Goal: Information Seeking & Learning: Learn about a topic

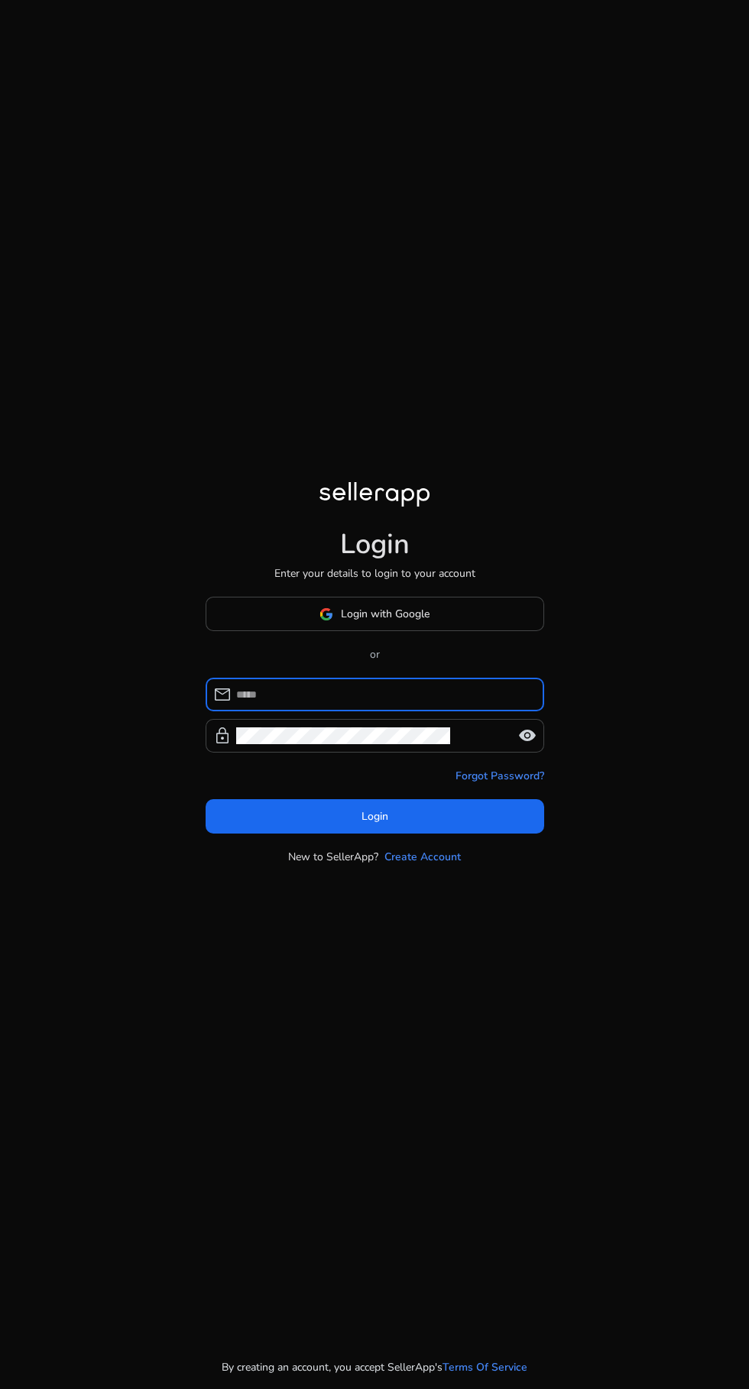
scroll to position [30, 0]
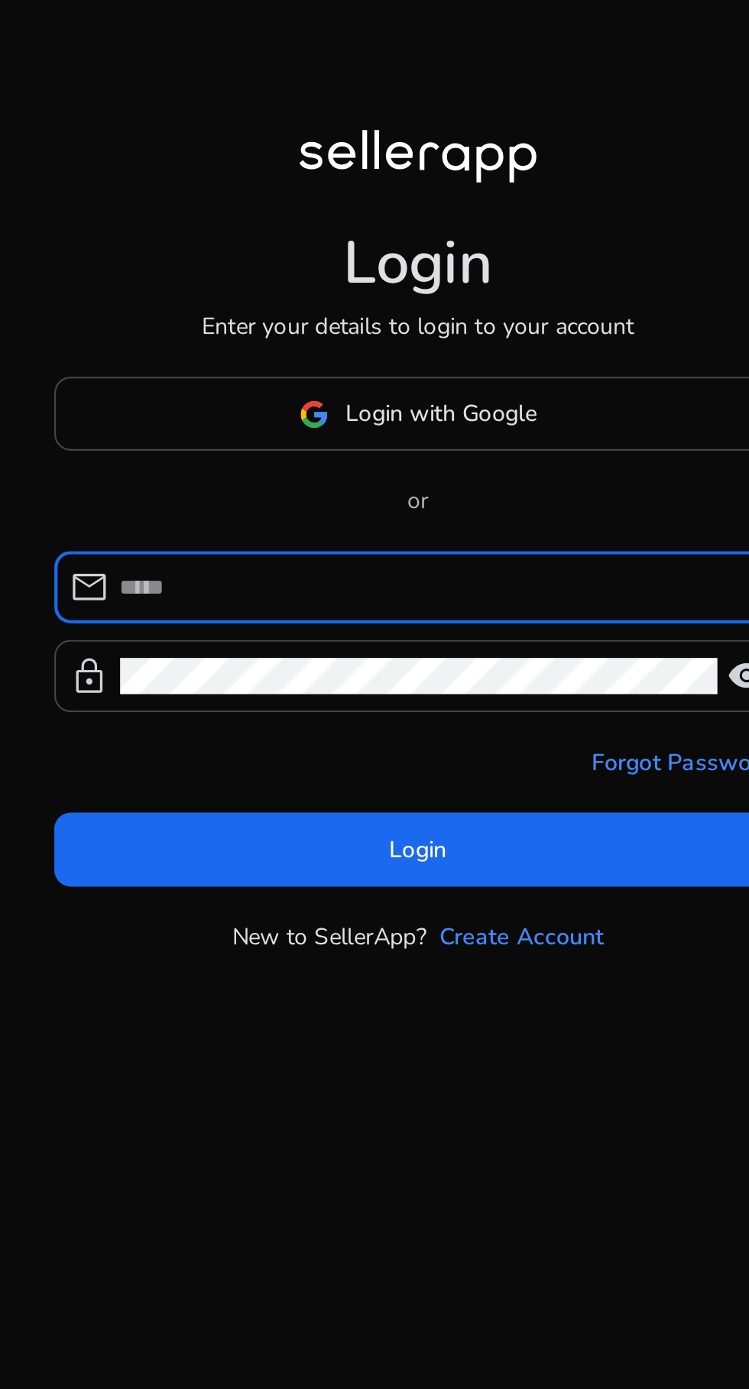
click at [411, 622] on span "Login with Google" at bounding box center [385, 614] width 89 height 16
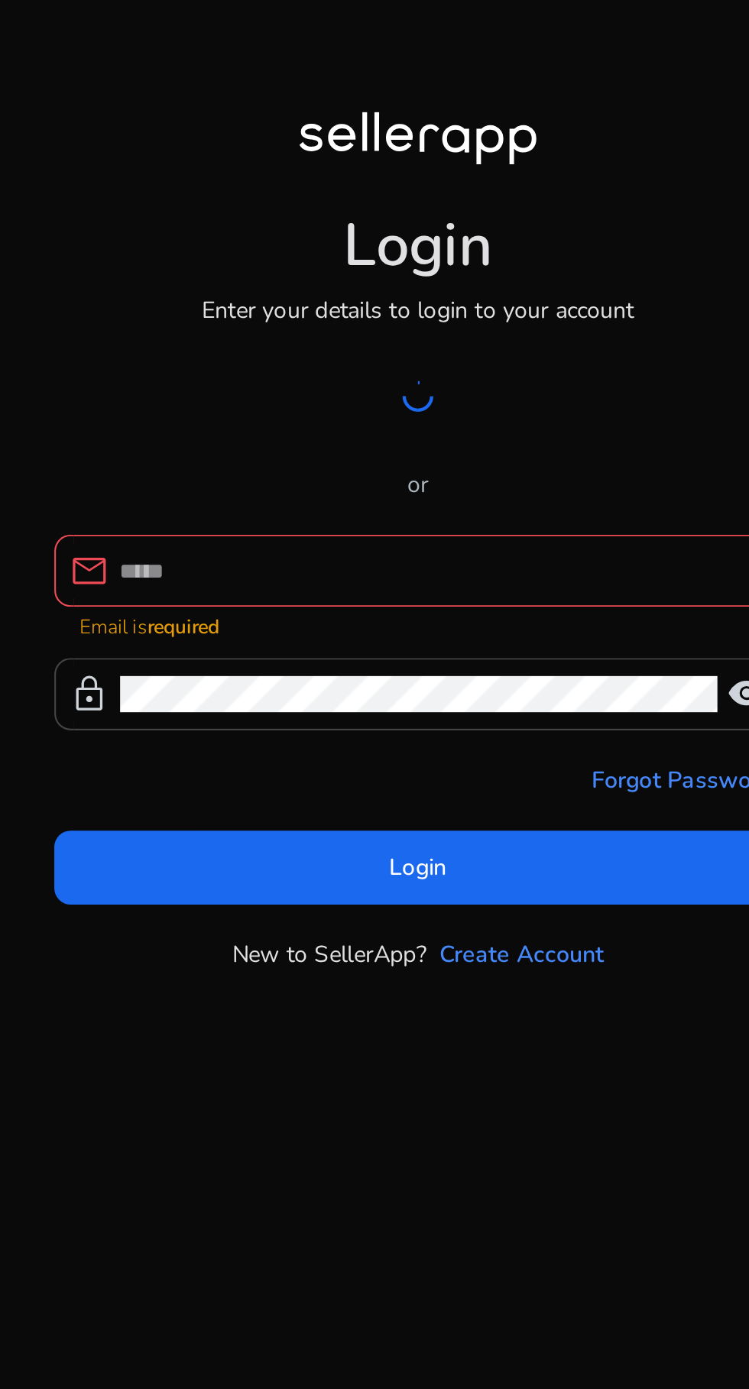
scroll to position [22, 0]
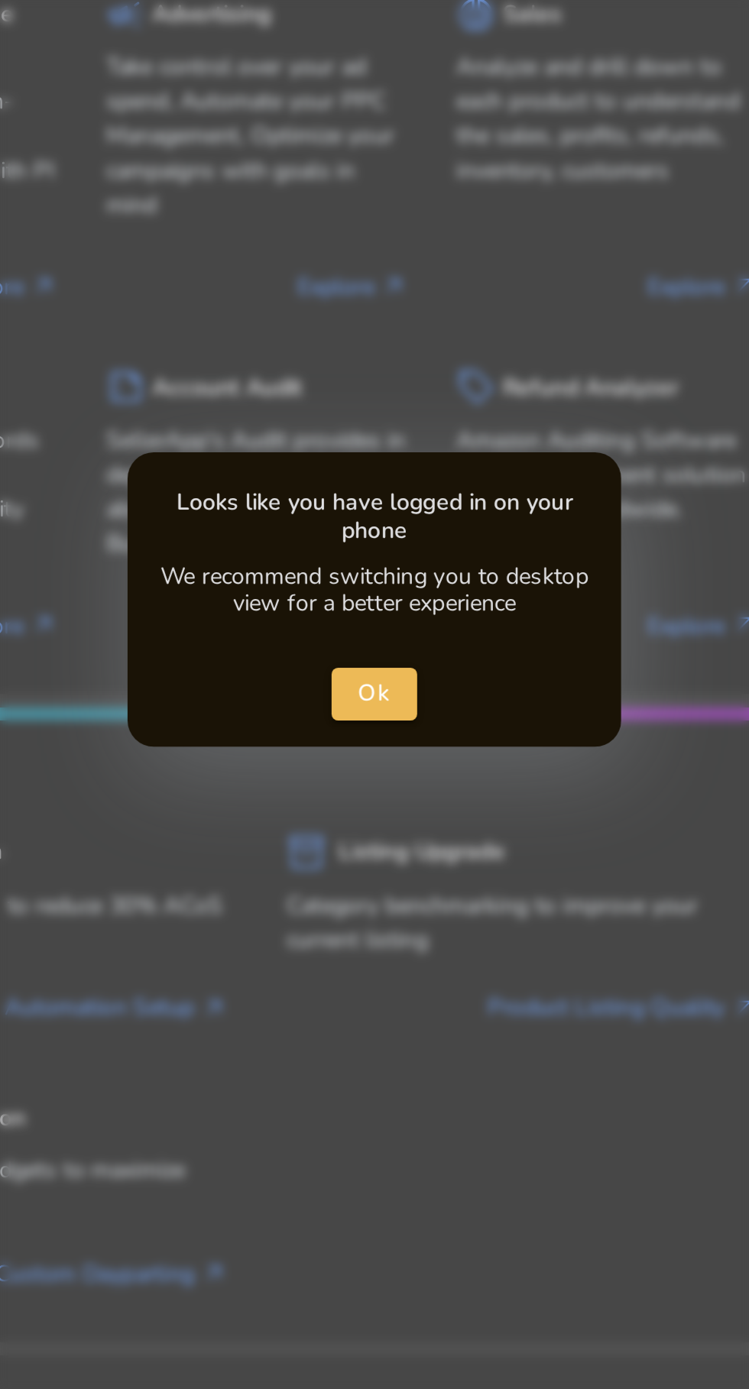
click at [378, 694] on span "Ok" at bounding box center [375, 692] width 16 height 16
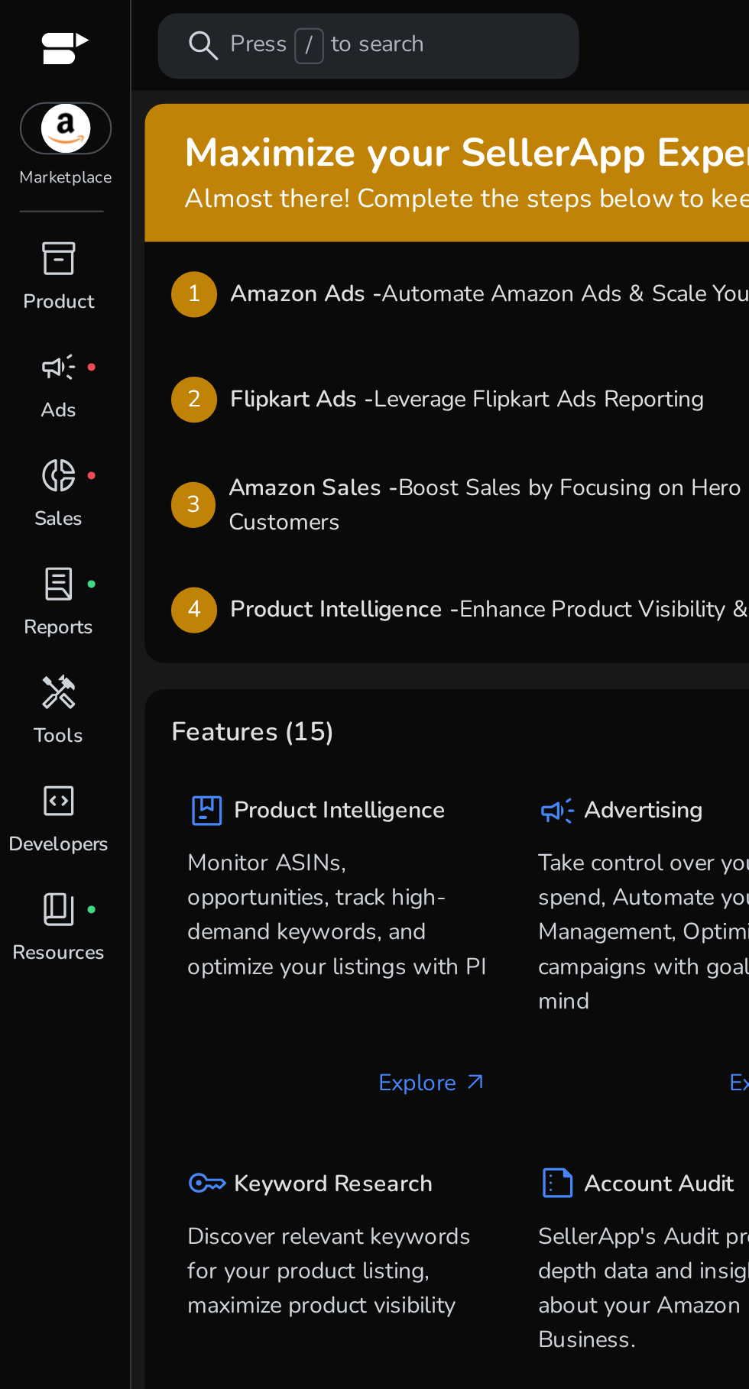
click at [186, 27] on p "Press / to search" at bounding box center [152, 21] width 90 height 17
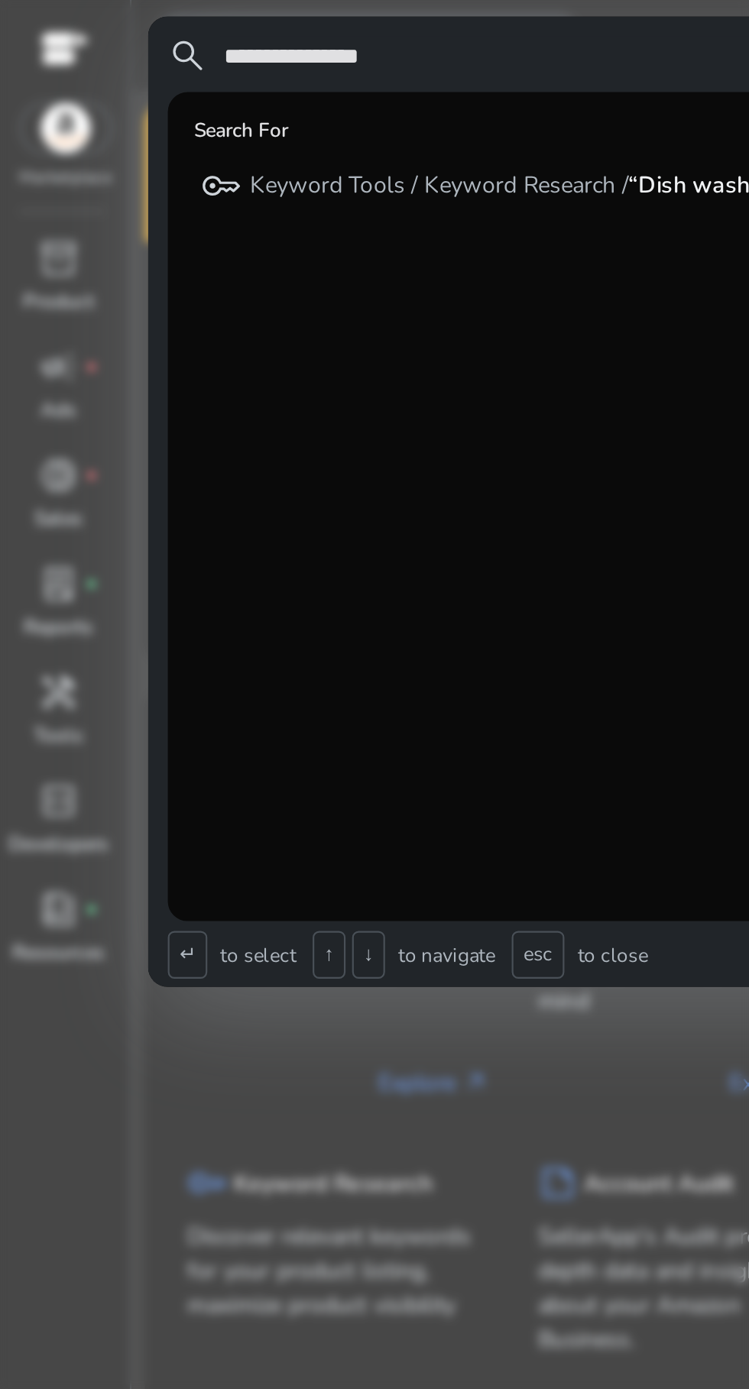
type input "**********"
click at [86, 29] on span "search" at bounding box center [87, 26] width 18 height 18
click at [301, 96] on div "key Keyword Tools / Keyword Research / “Dish wash cloth“" at bounding box center [236, 85] width 287 height 25
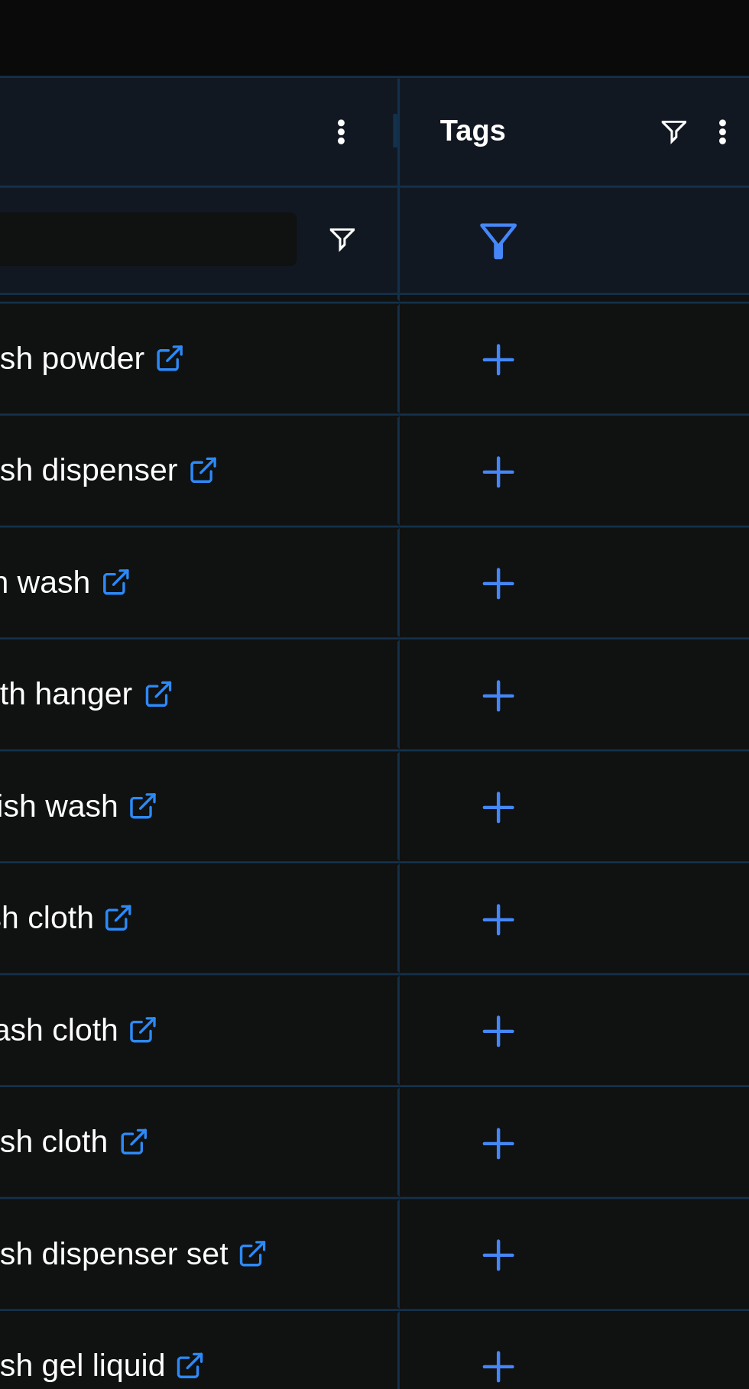
scroll to position [678, 0]
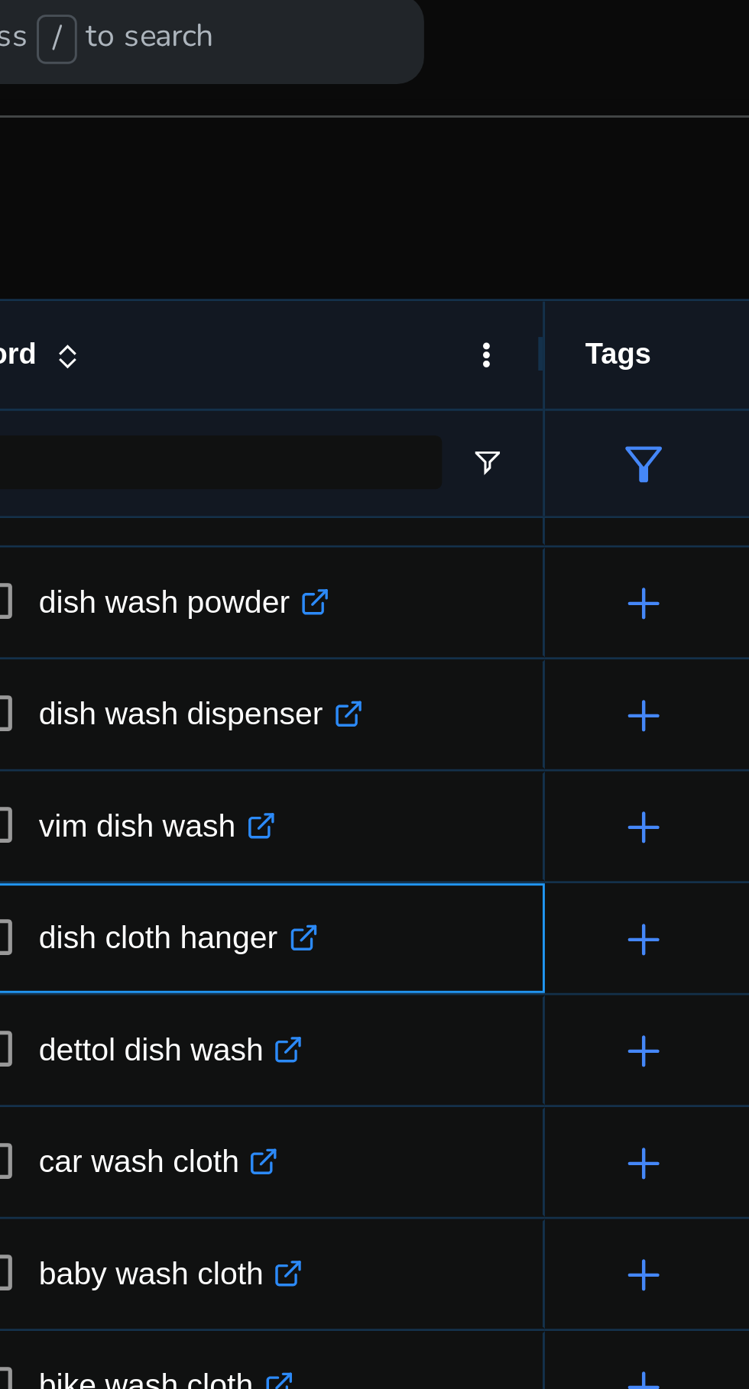
click at [232, 326] on icon at bounding box center [228, 325] width 5 height 5
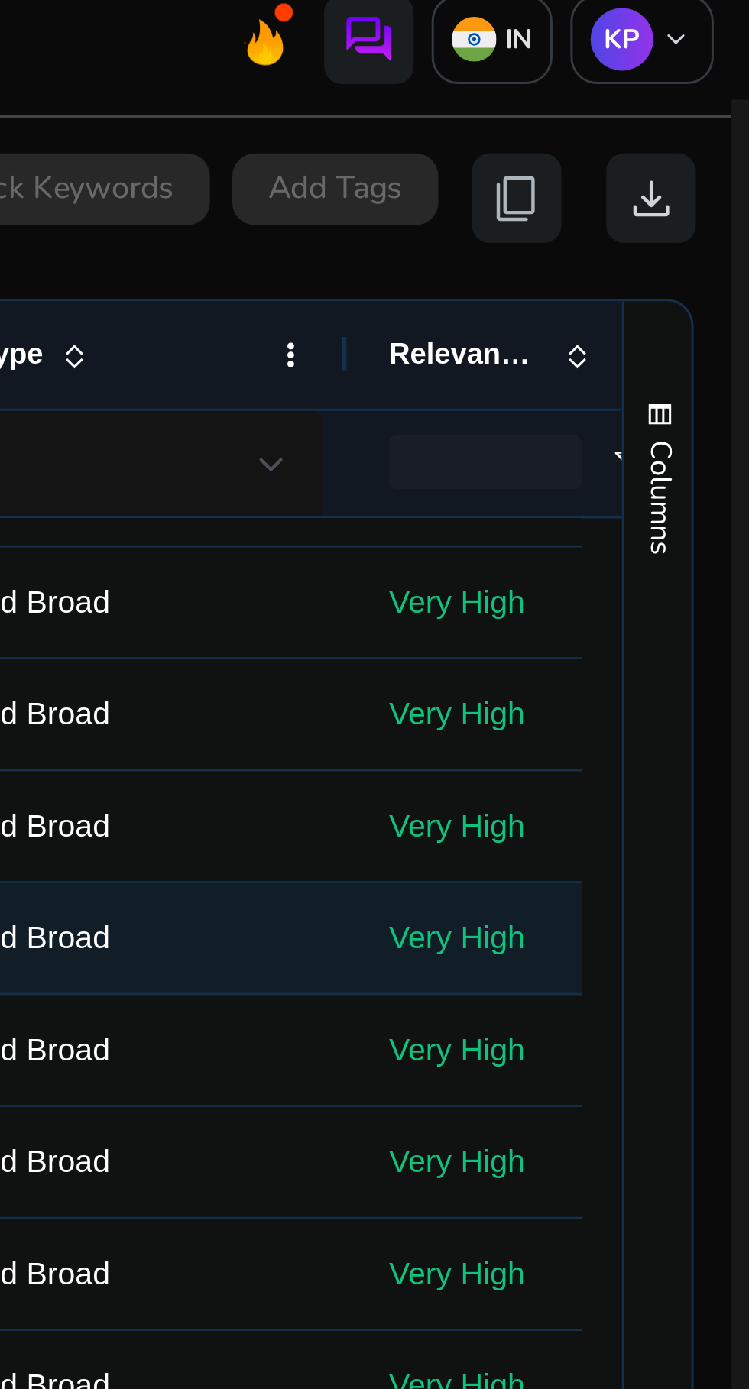
click at [664, 322] on p "Very High" at bounding box center [669, 328] width 87 height 31
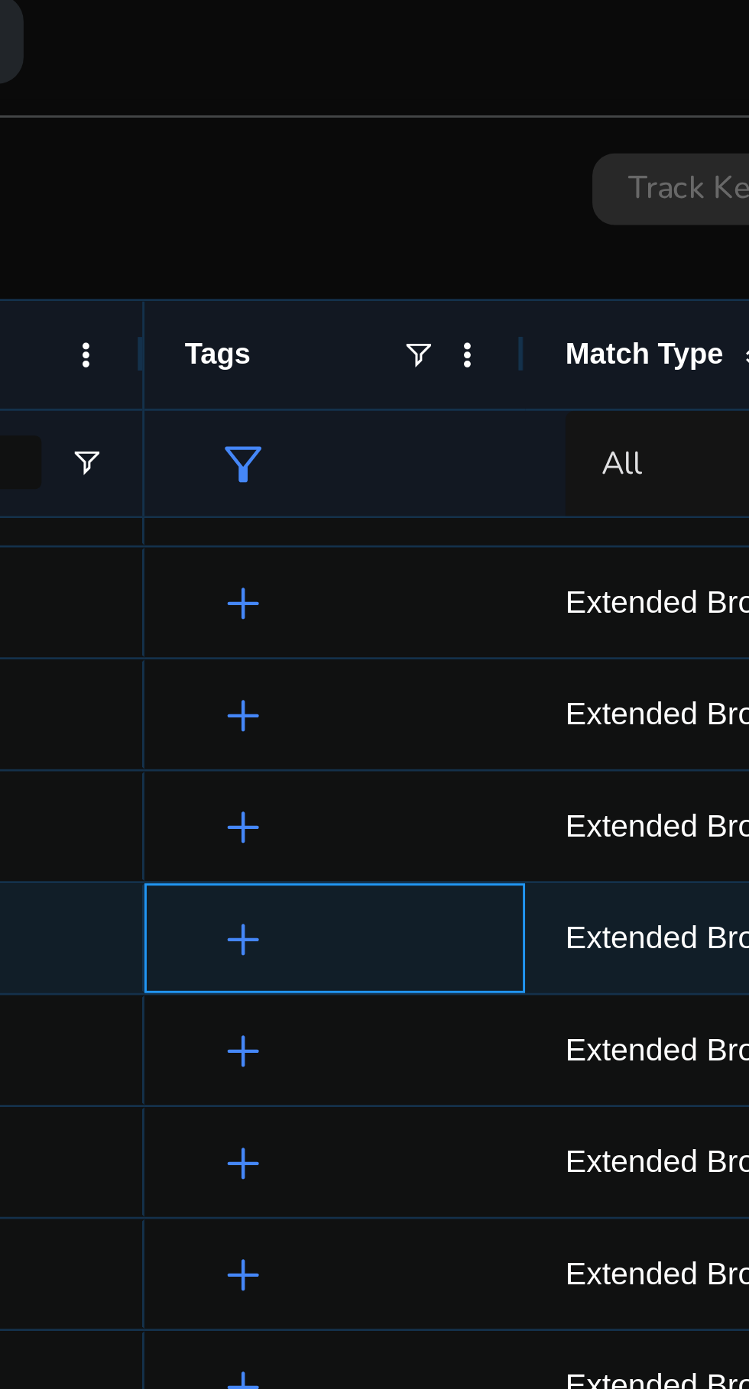
click at [347, 329] on span "add" at bounding box center [344, 328] width 18 height 18
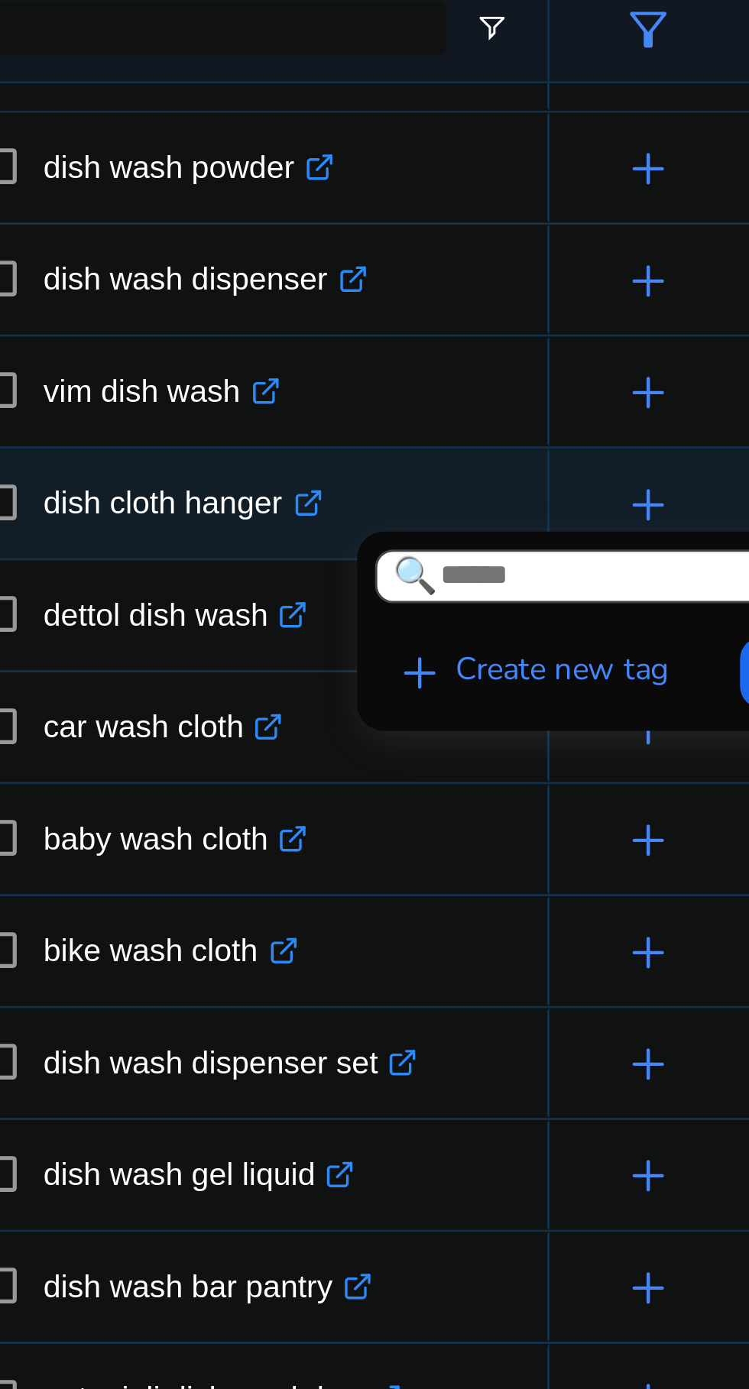
click at [285, 355] on input at bounding box center [342, 353] width 183 height 18
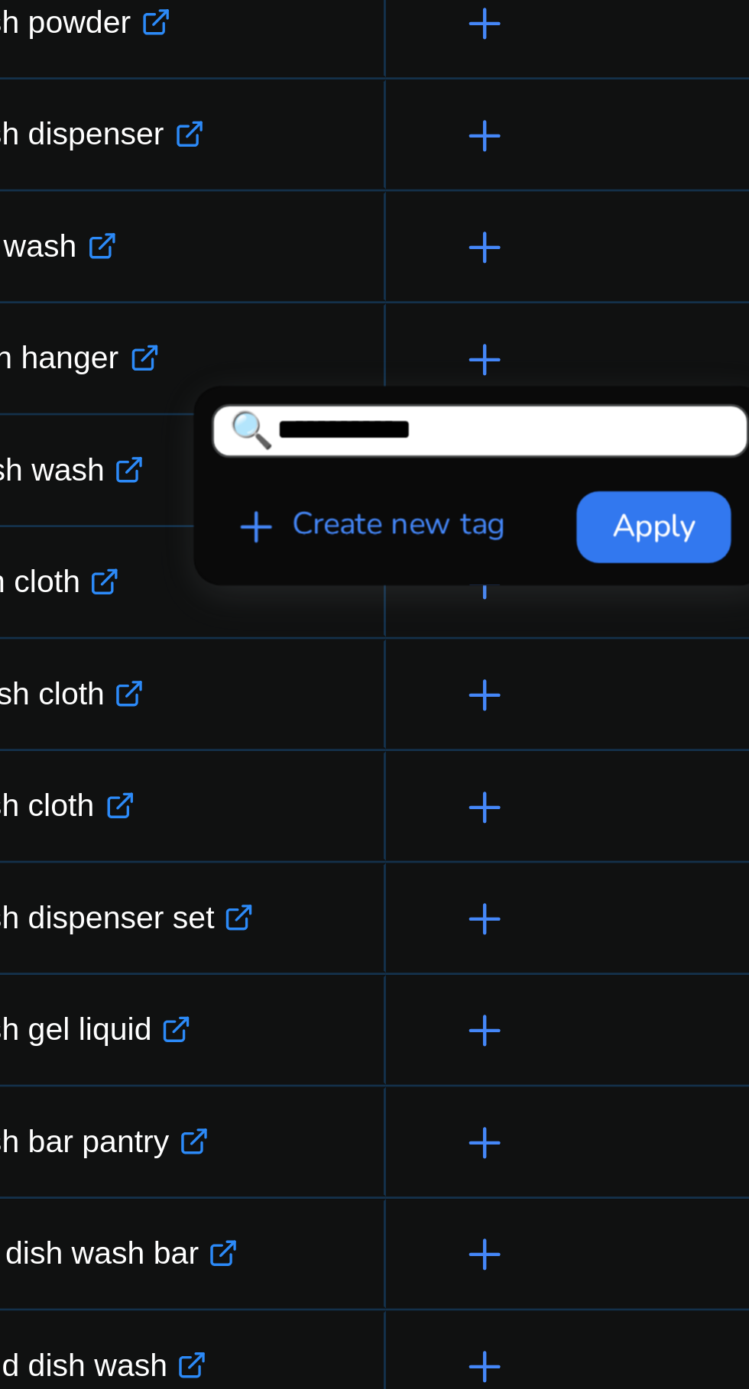
type input "**********"
click at [408, 387] on span "Apply" at bounding box center [401, 386] width 28 height 16
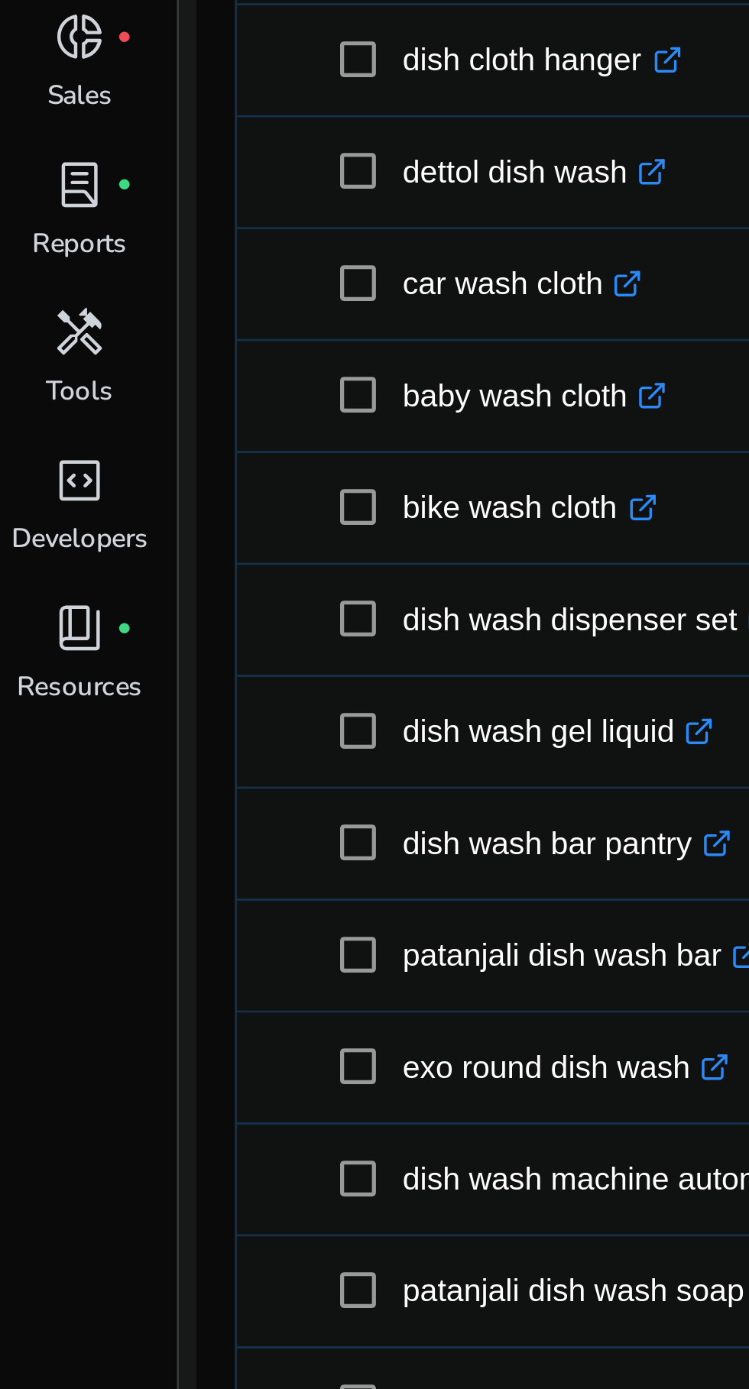
click at [27, 230] on span "donut_small" at bounding box center [27, 221] width 18 height 18
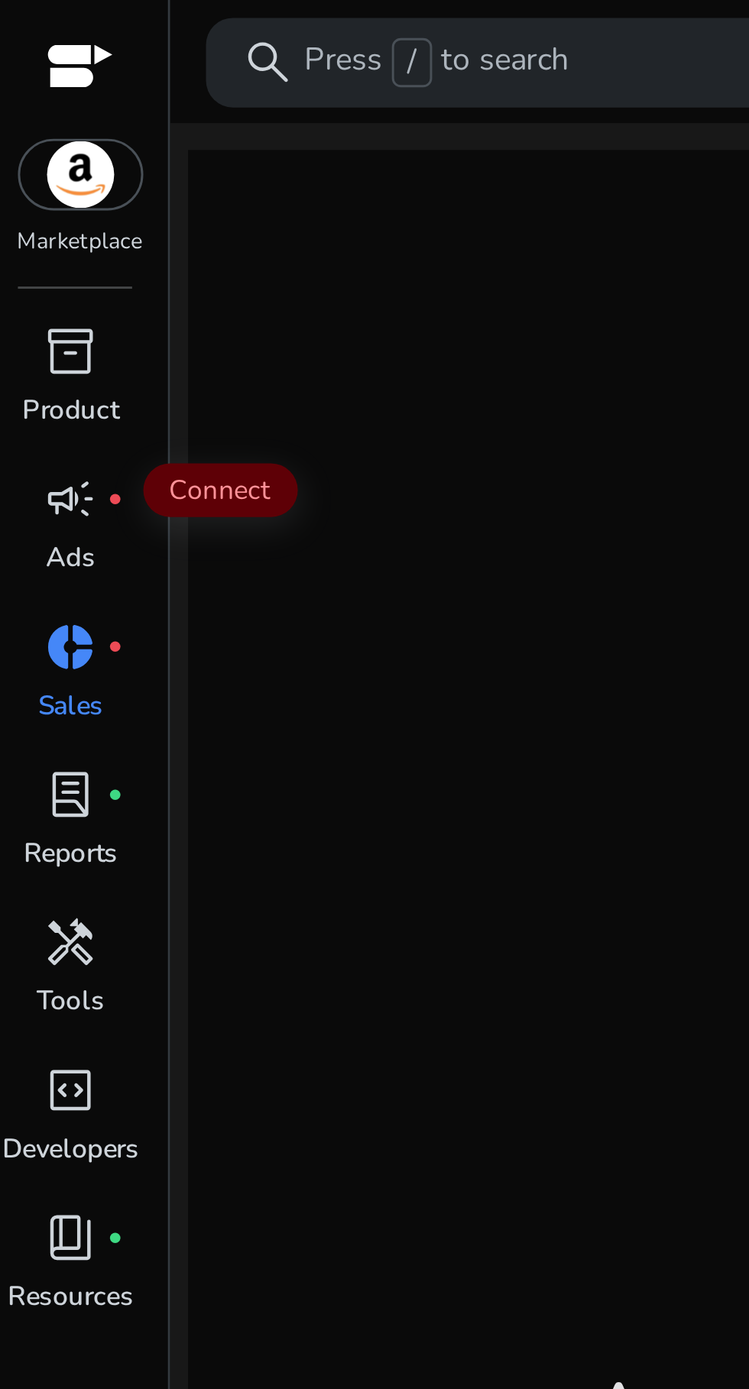
scroll to position [47, 0]
click at [29, 111] on span "inventory_2" at bounding box center [27, 120] width 18 height 18
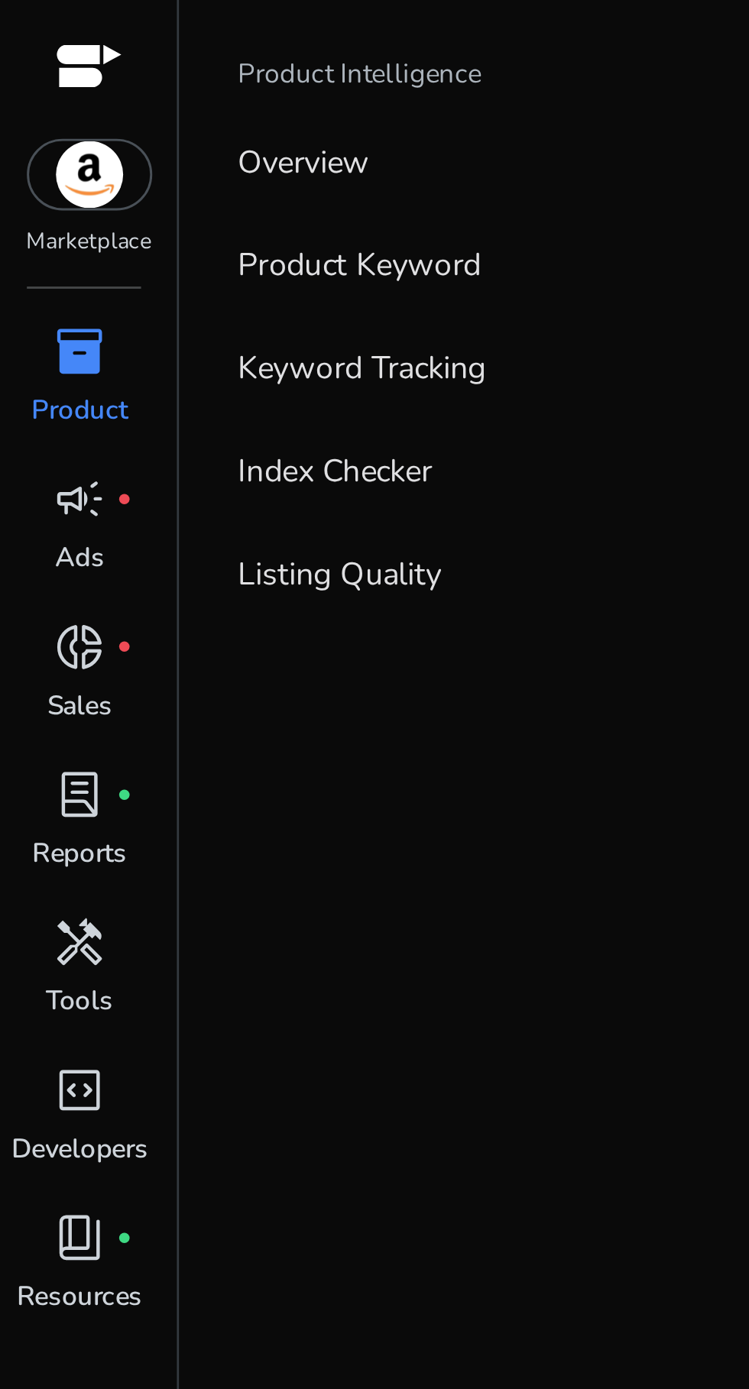
click at [41, 64] on img at bounding box center [30, 59] width 41 height 23
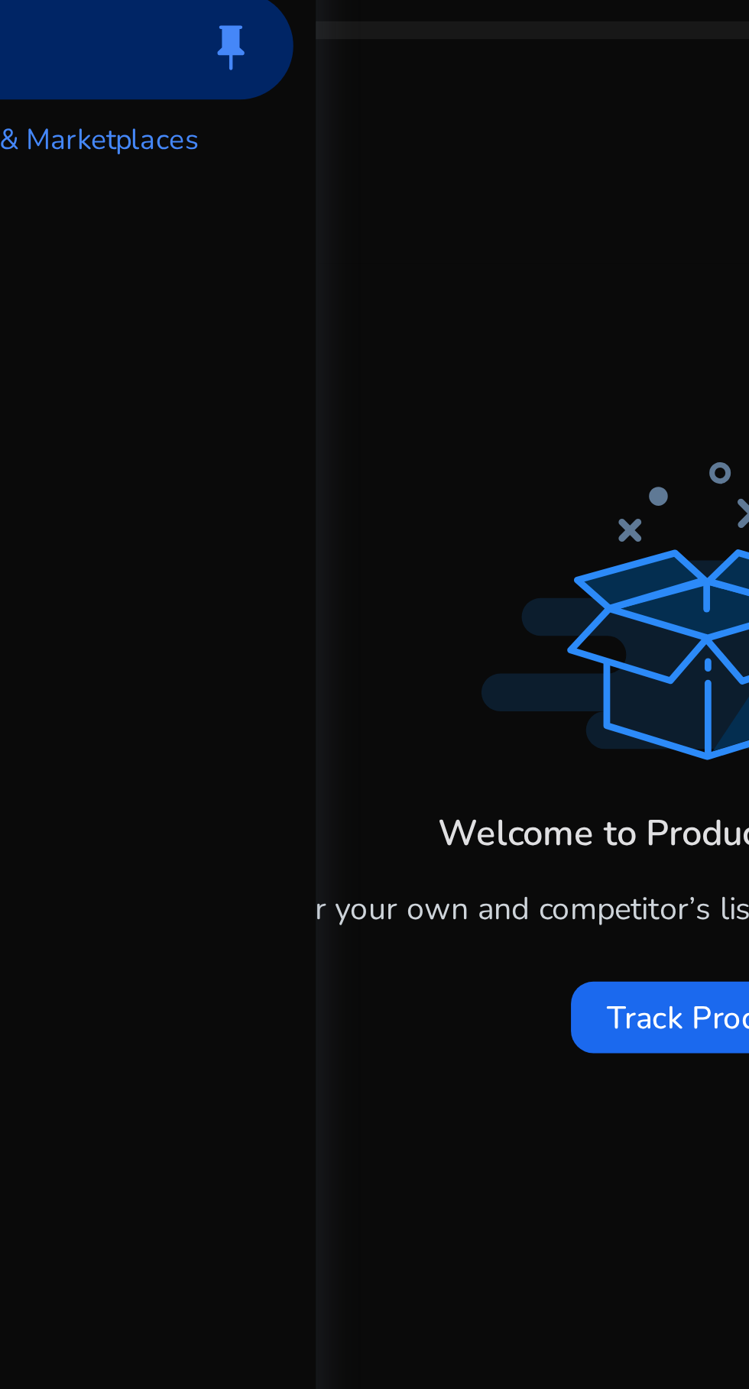
click at [384, 387] on span "Track Product" at bounding box center [404, 382] width 67 height 16
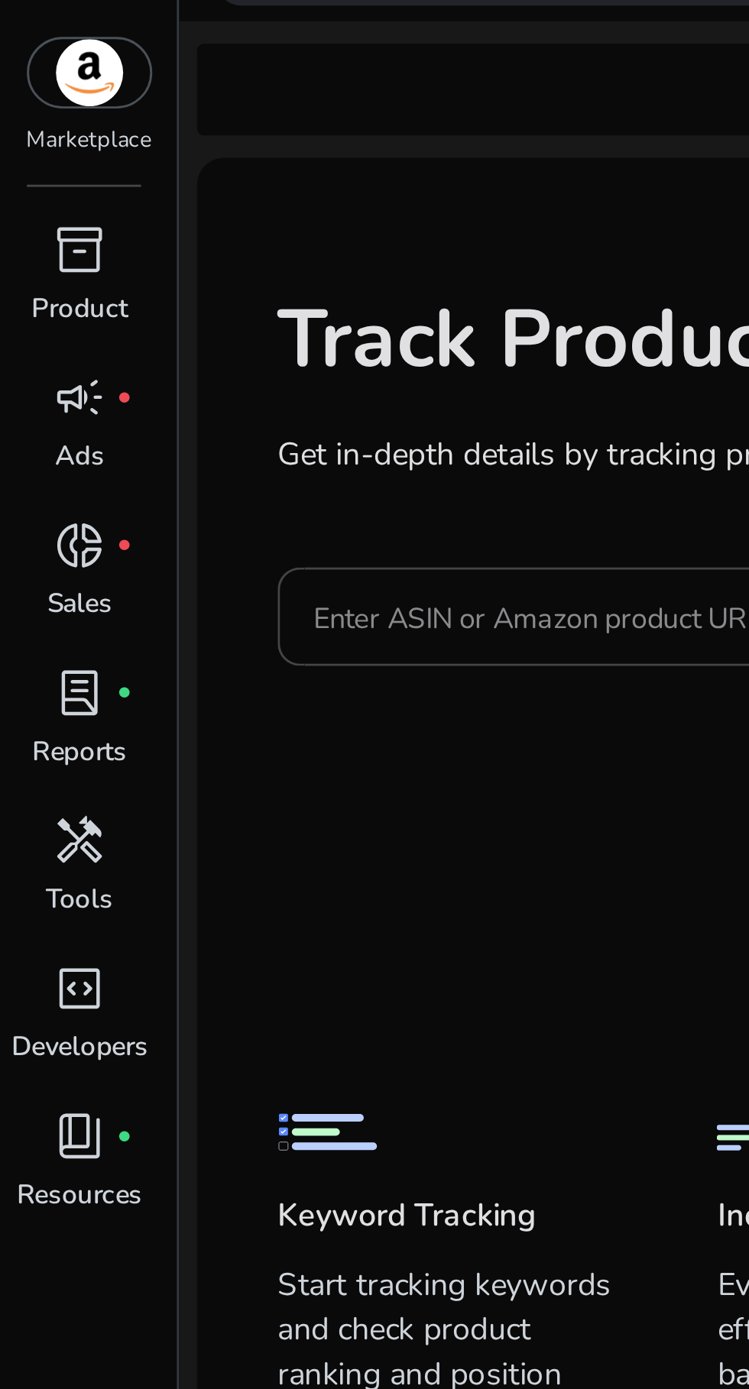
click at [30, 326] on span "handyman" at bounding box center [27, 322] width 18 height 18
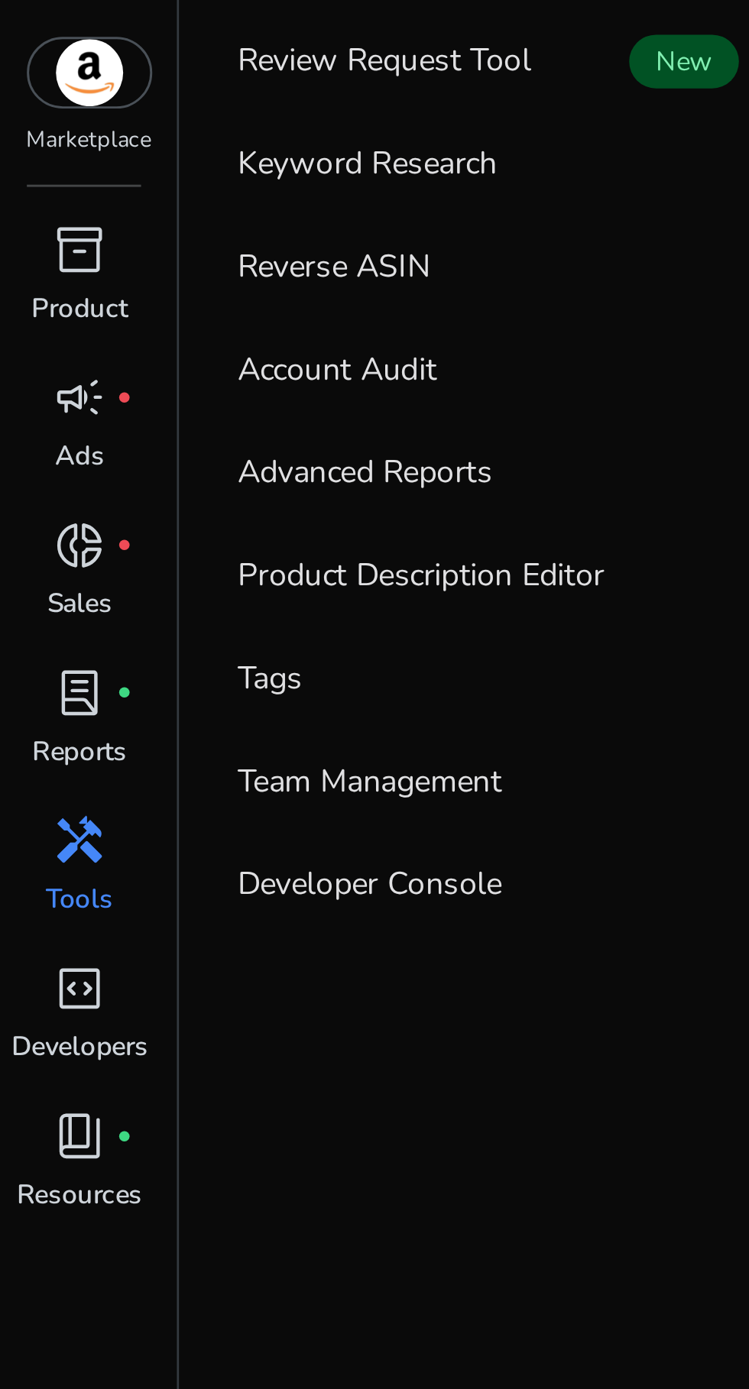
click at [147, 92] on p "Keyword Research" at bounding box center [125, 91] width 89 height 16
click at [233, 45] on link "Review Request Tool New" at bounding box center [167, 55] width 196 height 34
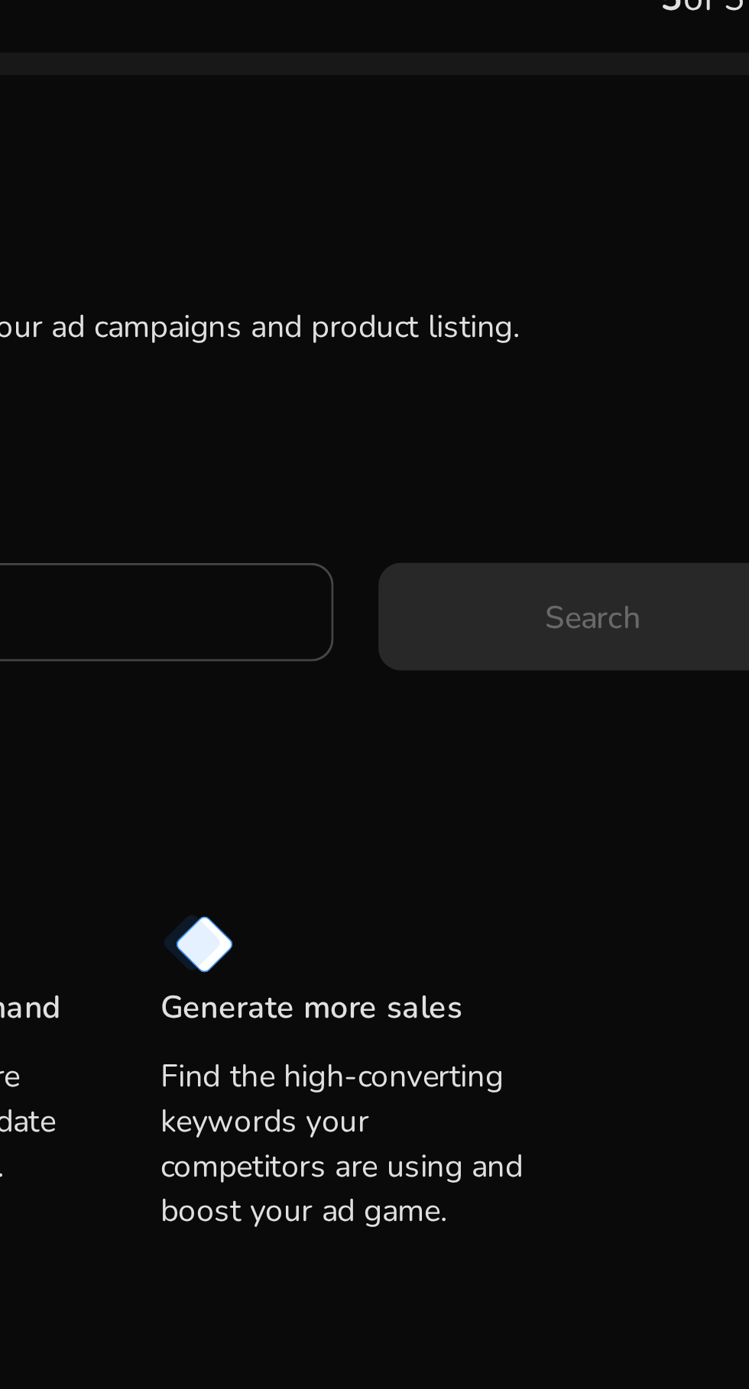
scroll to position [46, 0]
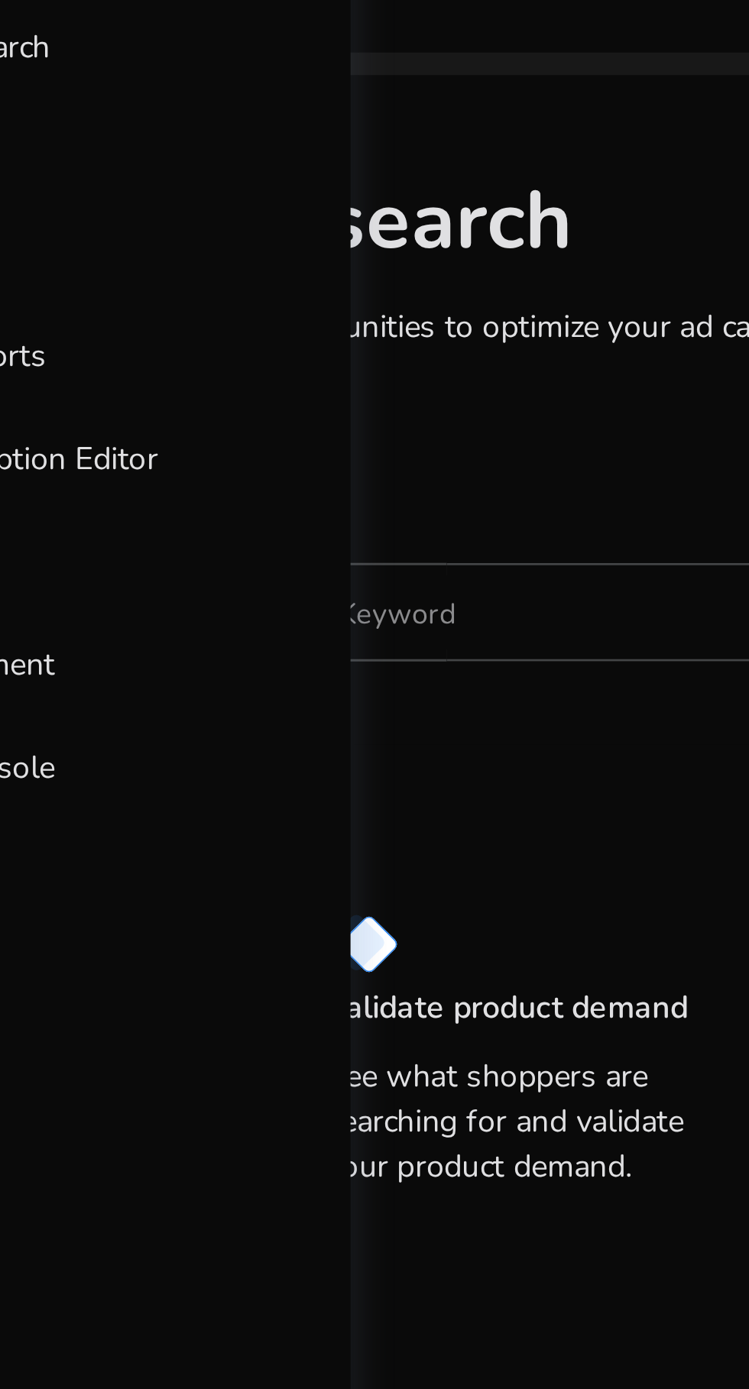
click at [340, 310] on div "Keyword Research Research and find keyword opportunities to optimize your [PERS…" at bounding box center [405, 300] width 676 height 400
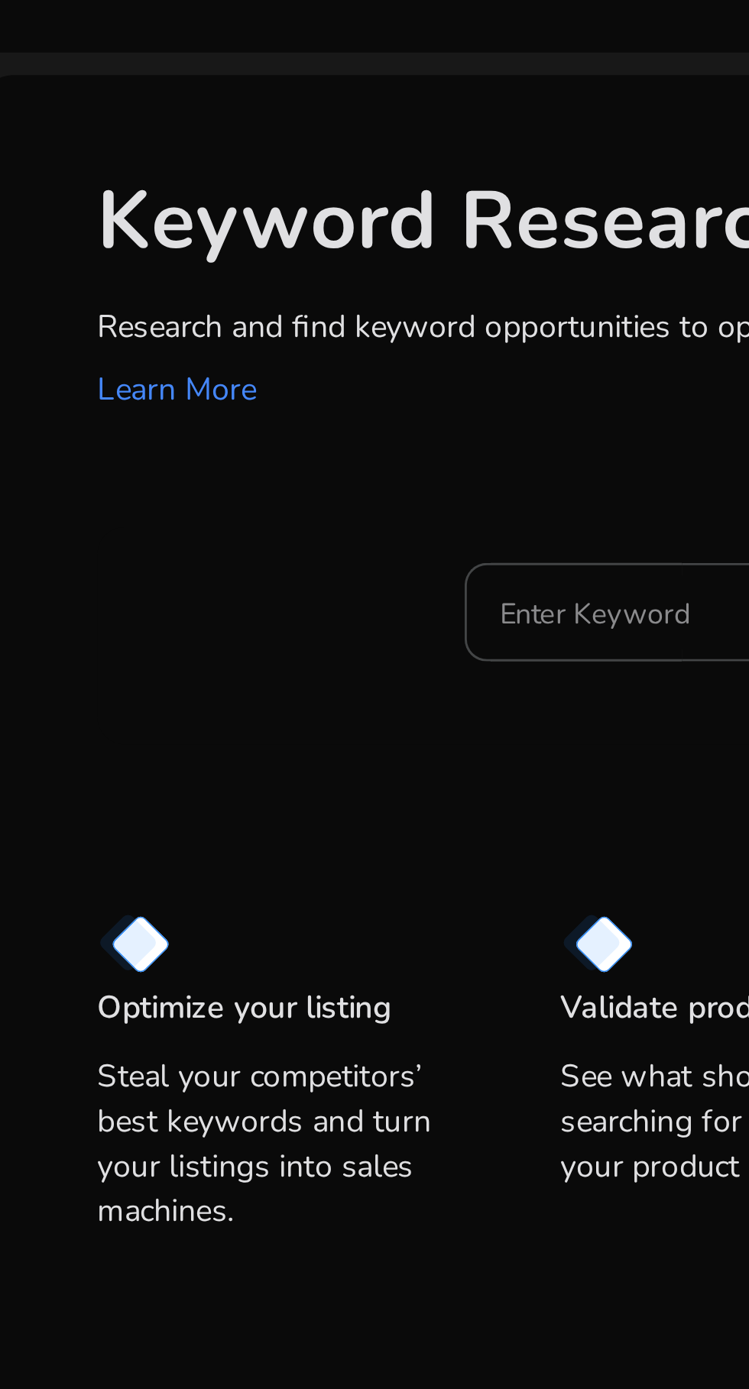
click at [265, 275] on input "Enter Keyword" at bounding box center [355, 283] width 225 height 17
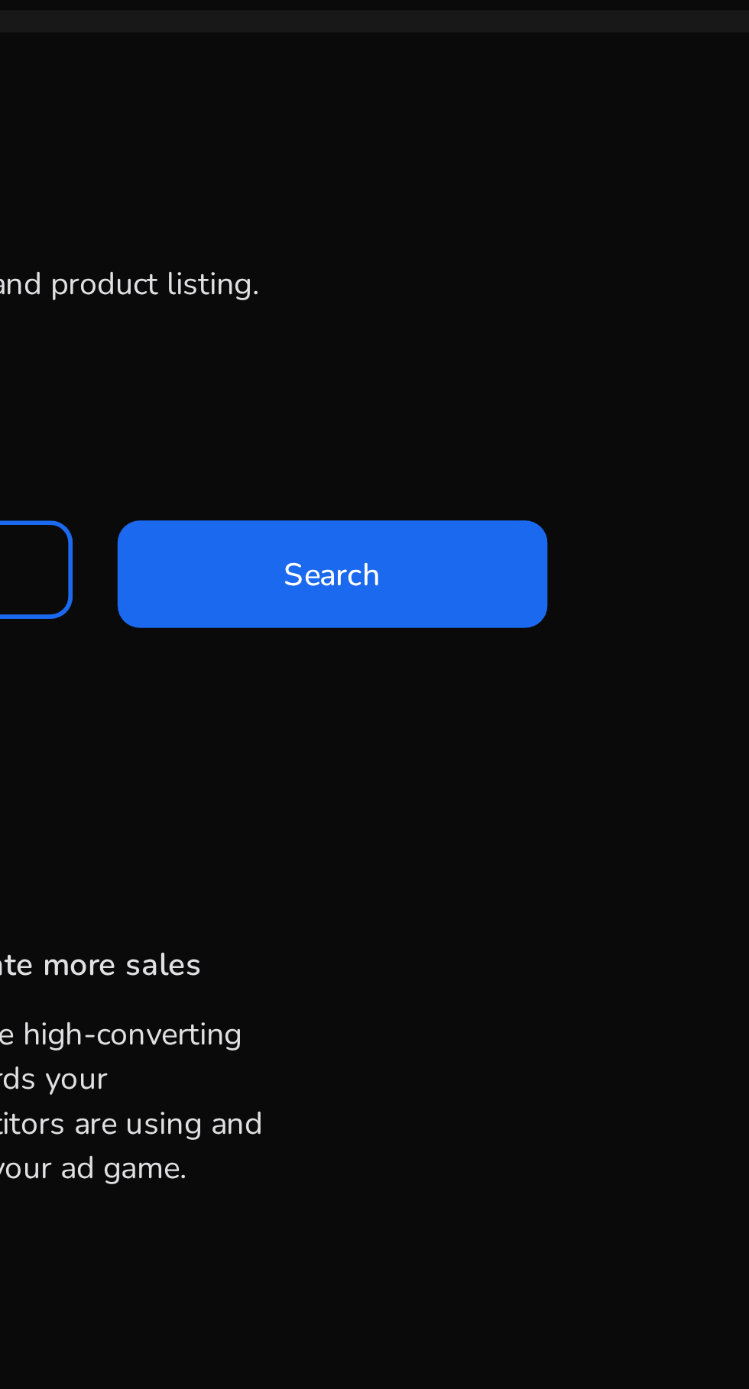
scroll to position [0, 0]
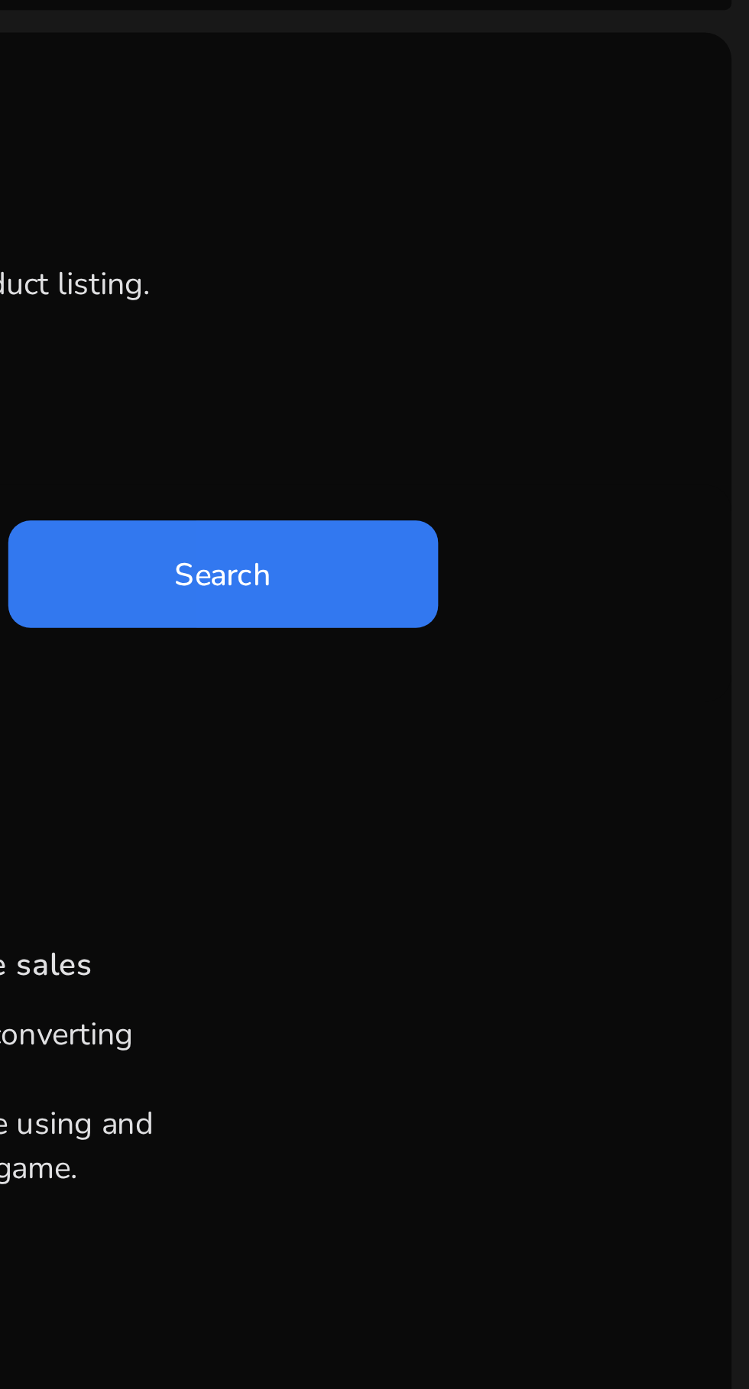
click at [601, 267] on span at bounding box center [569, 285] width 147 height 37
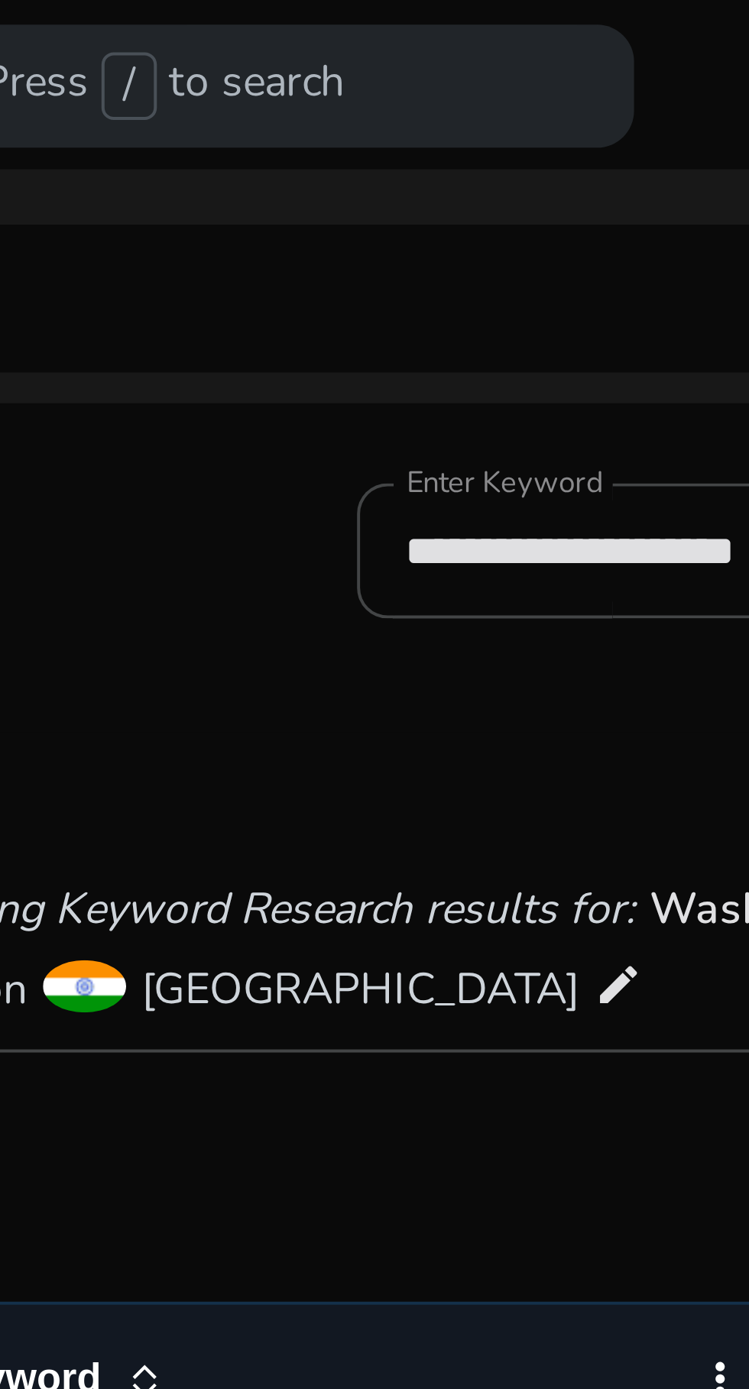
click at [267, 137] on input "**********" at bounding box center [332, 136] width 241 height 17
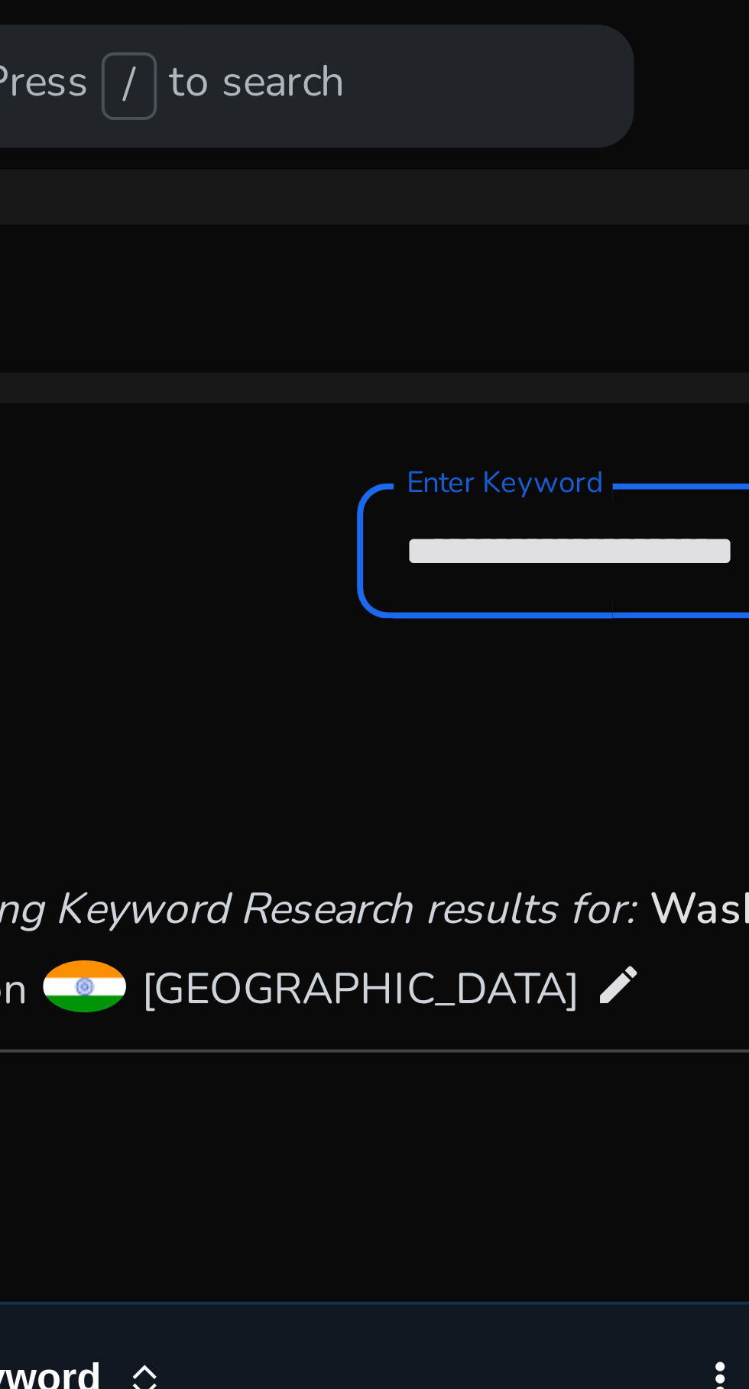
click at [280, 132] on input "**********" at bounding box center [332, 136] width 241 height 17
click at [261, 132] on input "*********" at bounding box center [332, 136] width 241 height 17
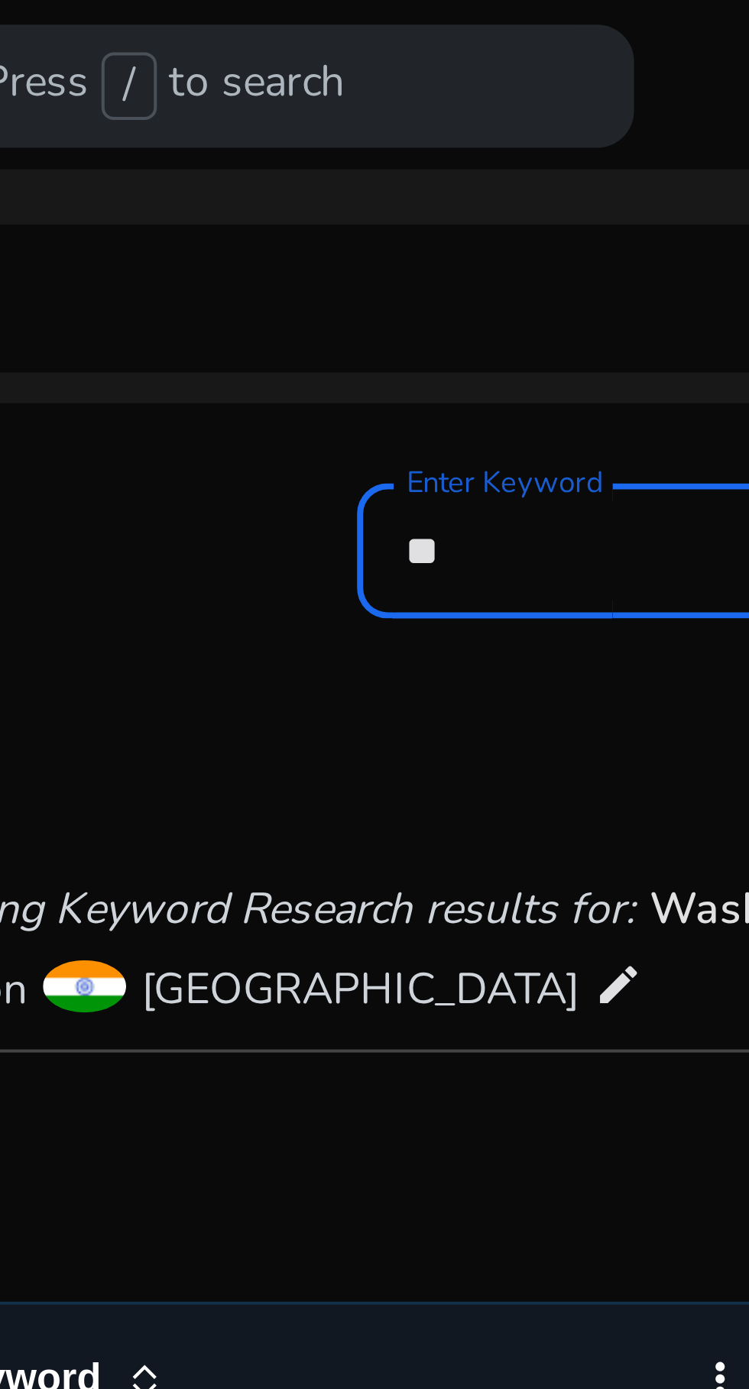
type input "*"
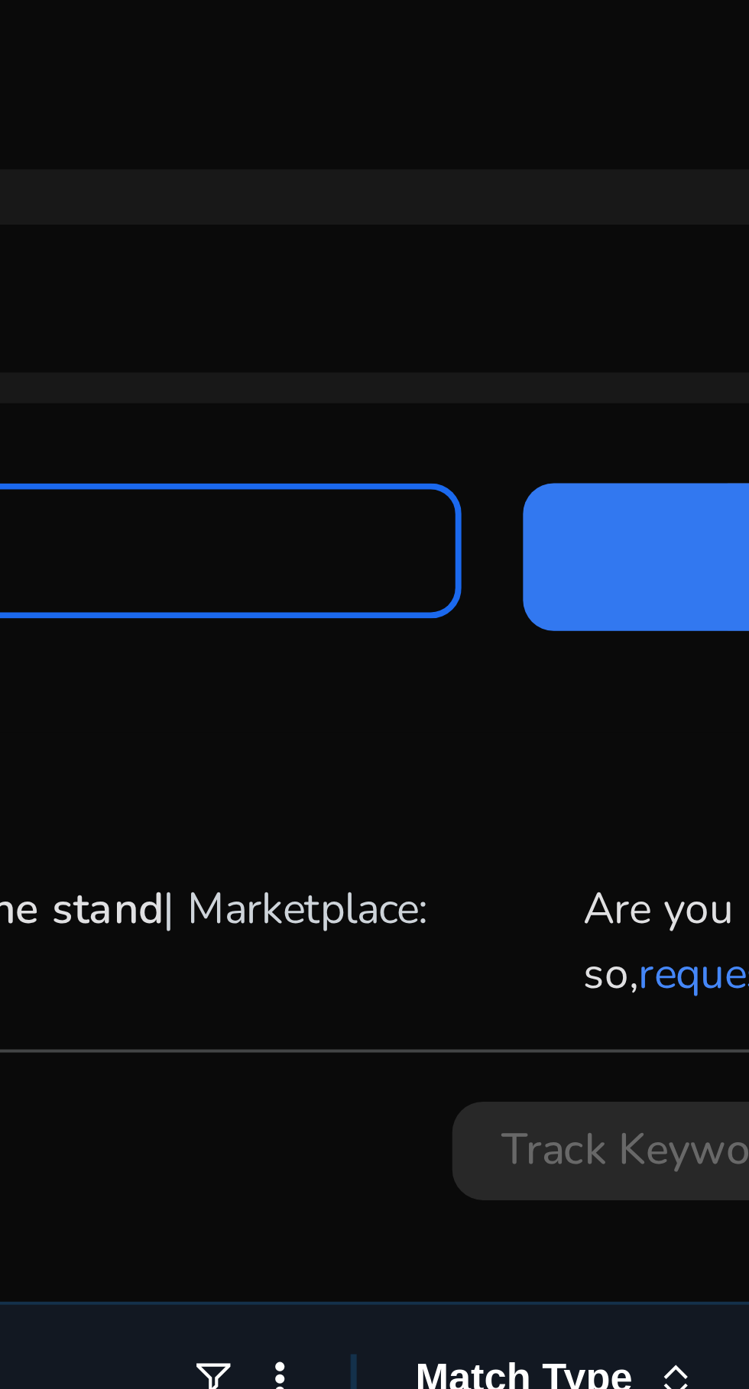
type input "**********"
click at [504, 145] on span at bounding box center [554, 138] width 147 height 37
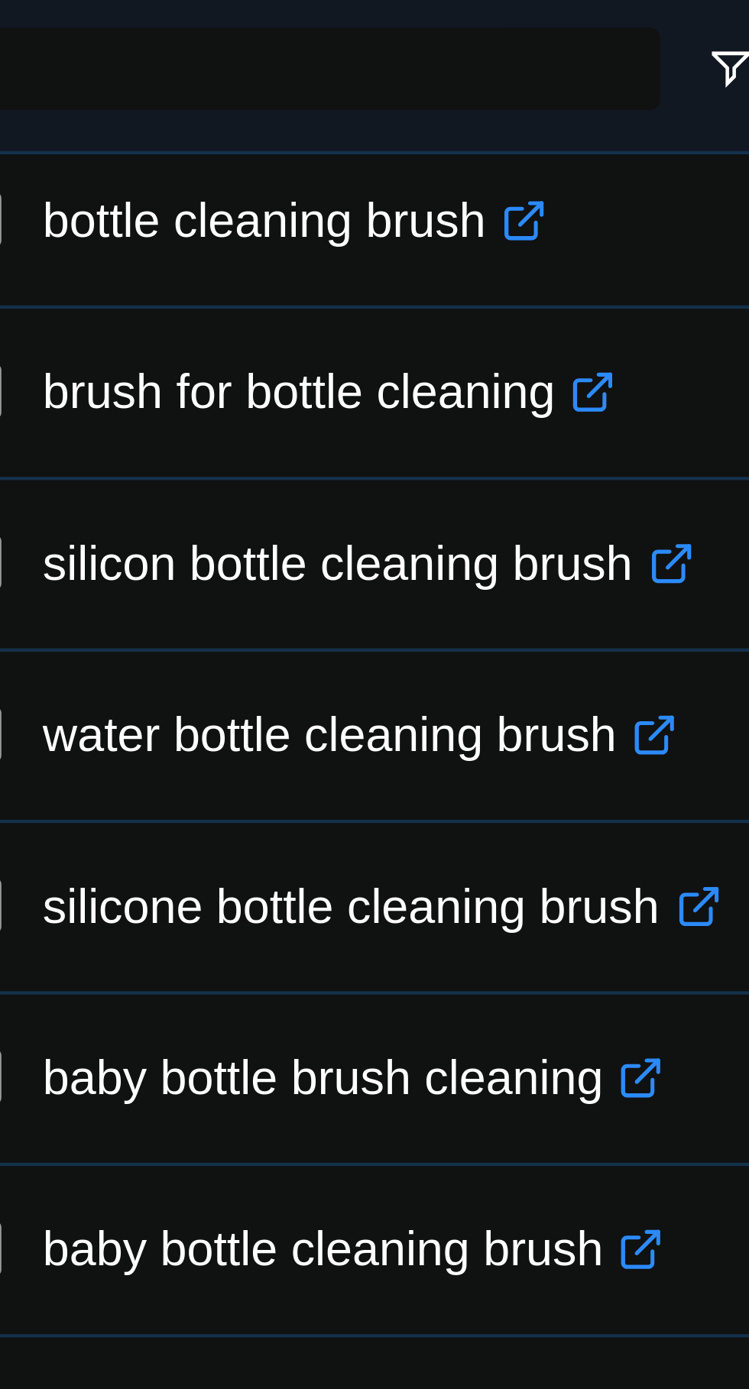
scroll to position [157, 0]
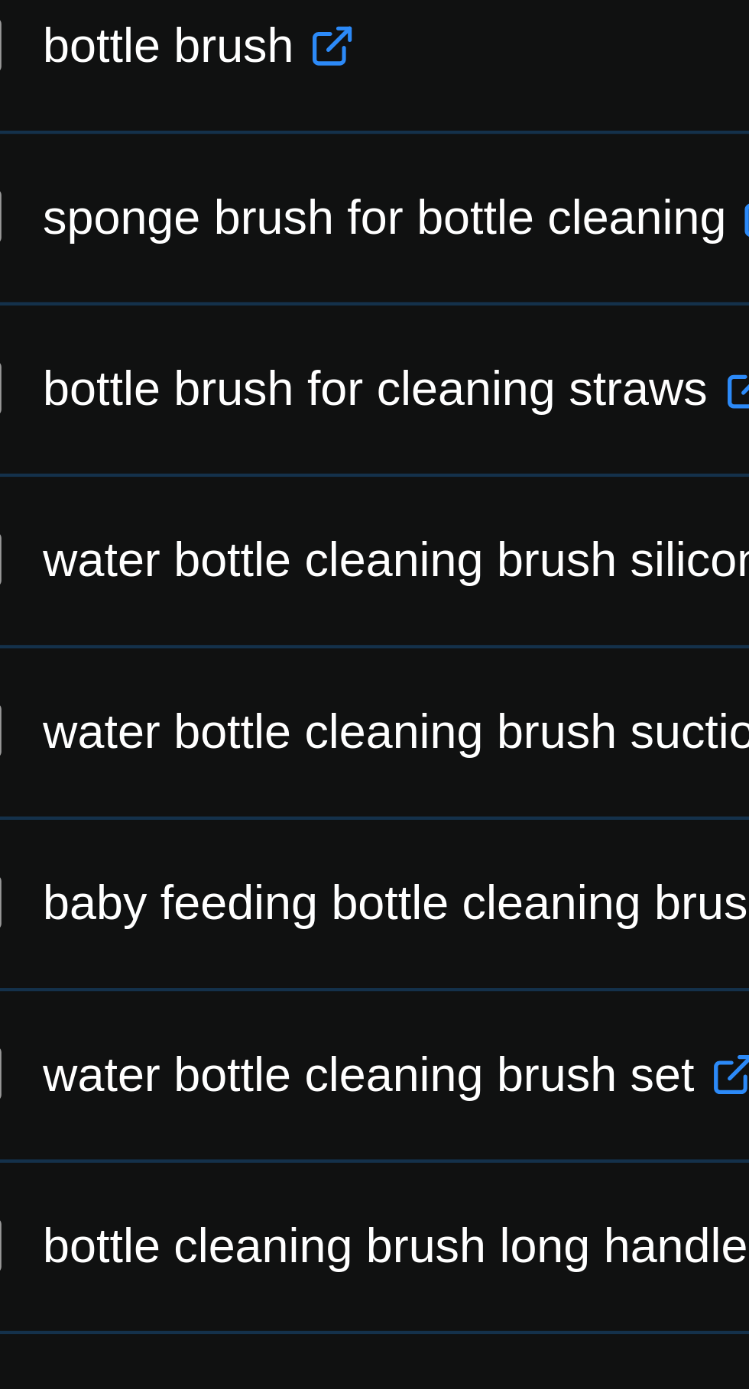
scroll to position [743, 0]
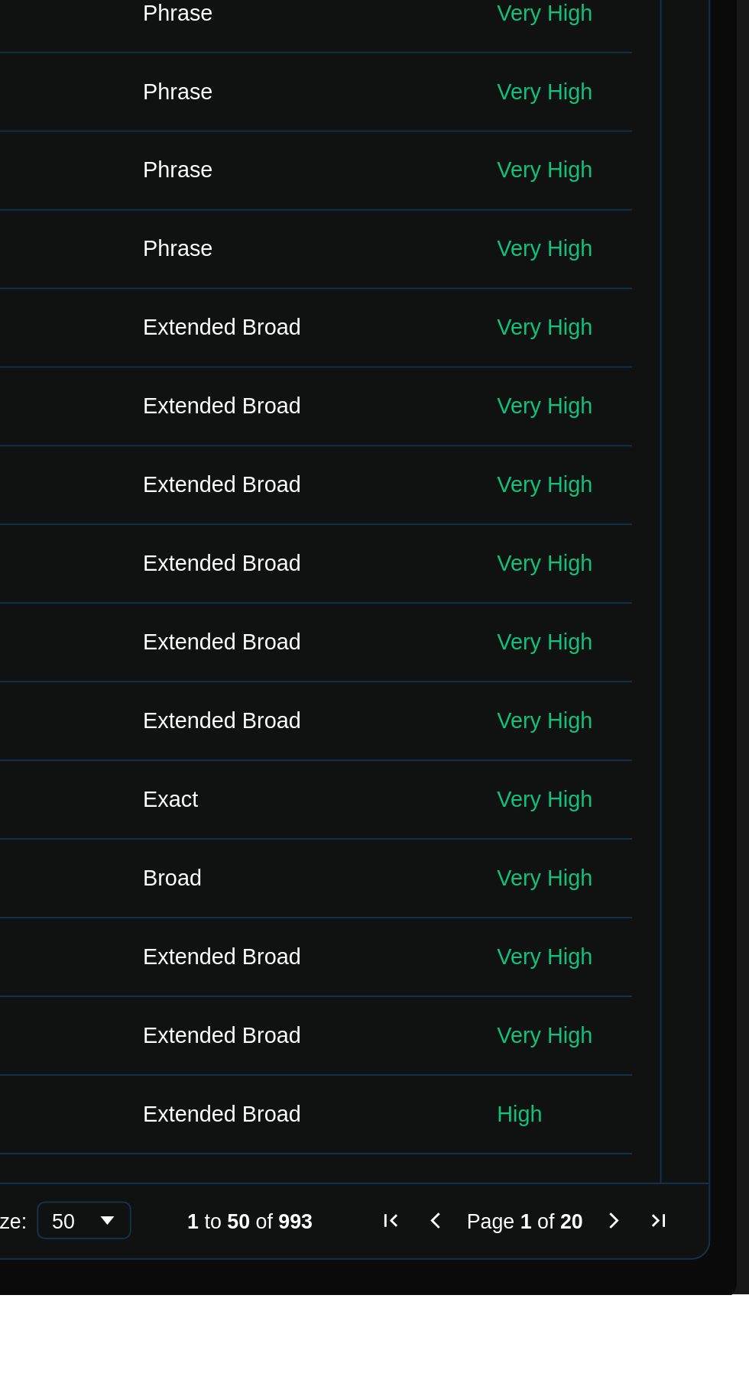
click at [681, 1350] on span "Next Page" at bounding box center [683, 1353] width 12 height 12
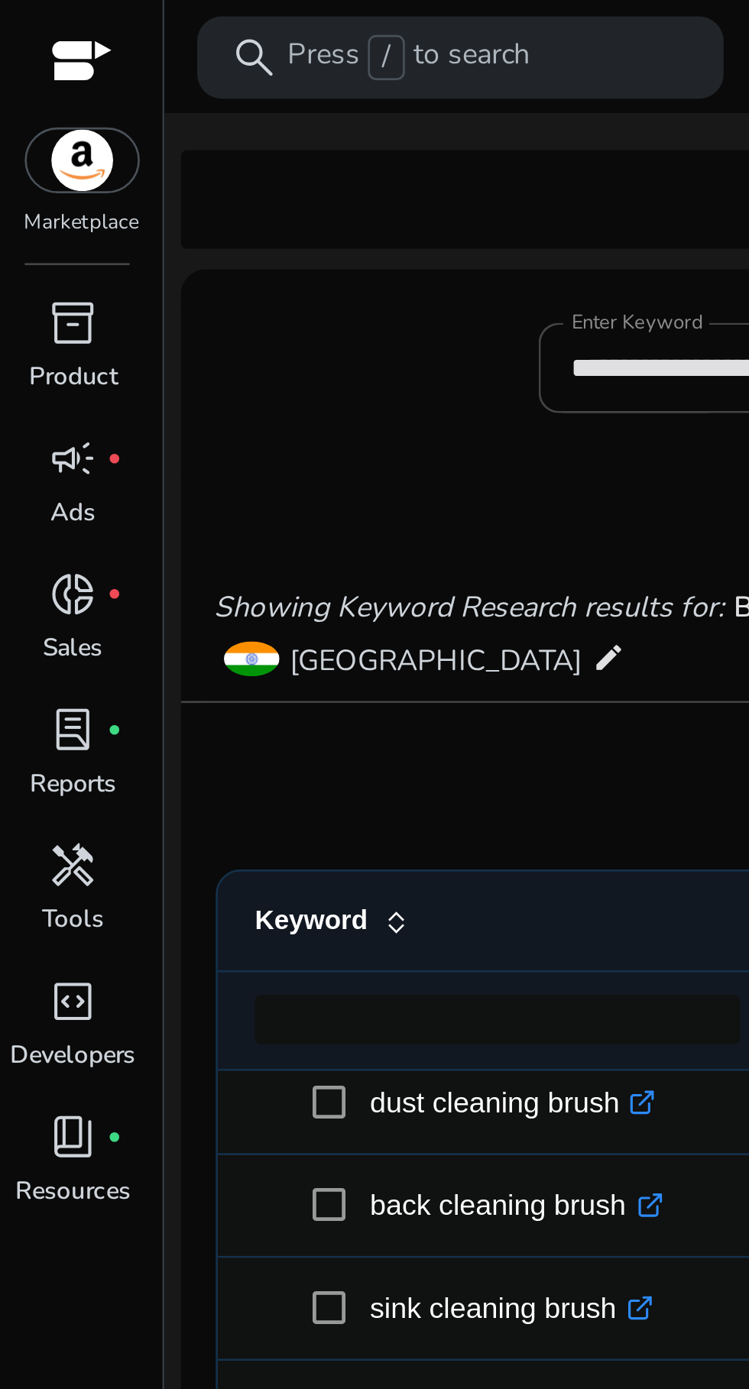
click at [30, 19] on div at bounding box center [30, 24] width 23 height 18
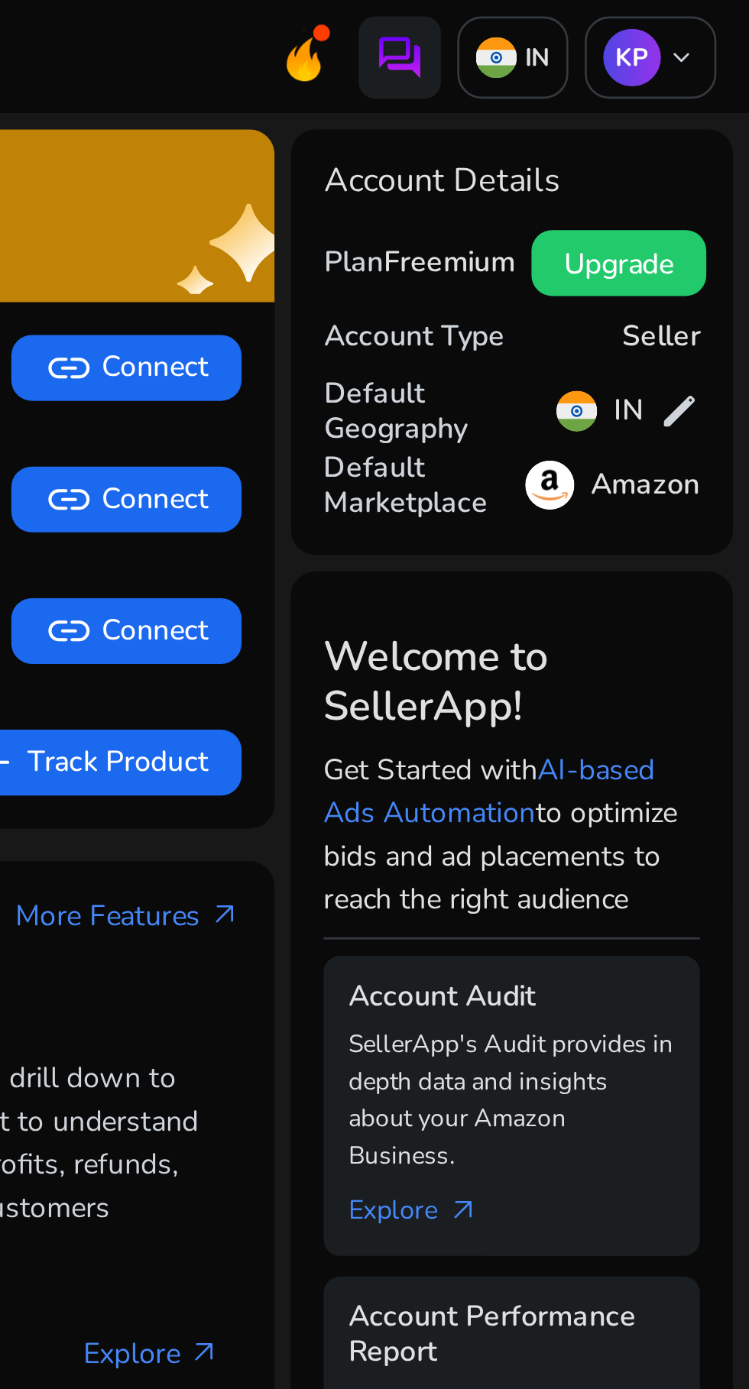
click at [708, 92] on span "Upgrade" at bounding box center [700, 98] width 41 height 16
